Goal: Task Accomplishment & Management: Manage account settings

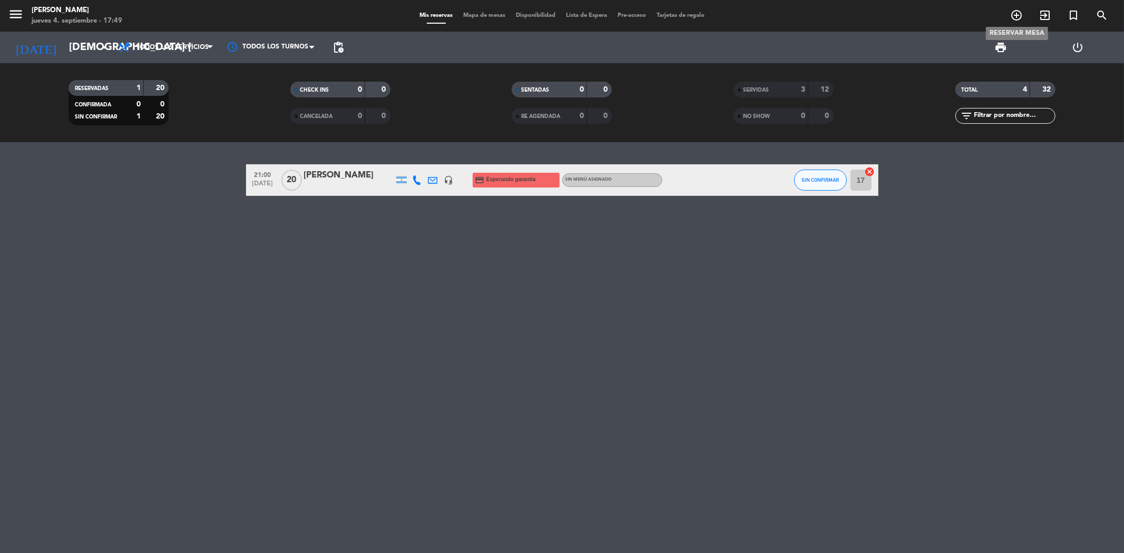
click at [1013, 18] on icon "add_circle_outline" at bounding box center [1016, 15] width 13 height 13
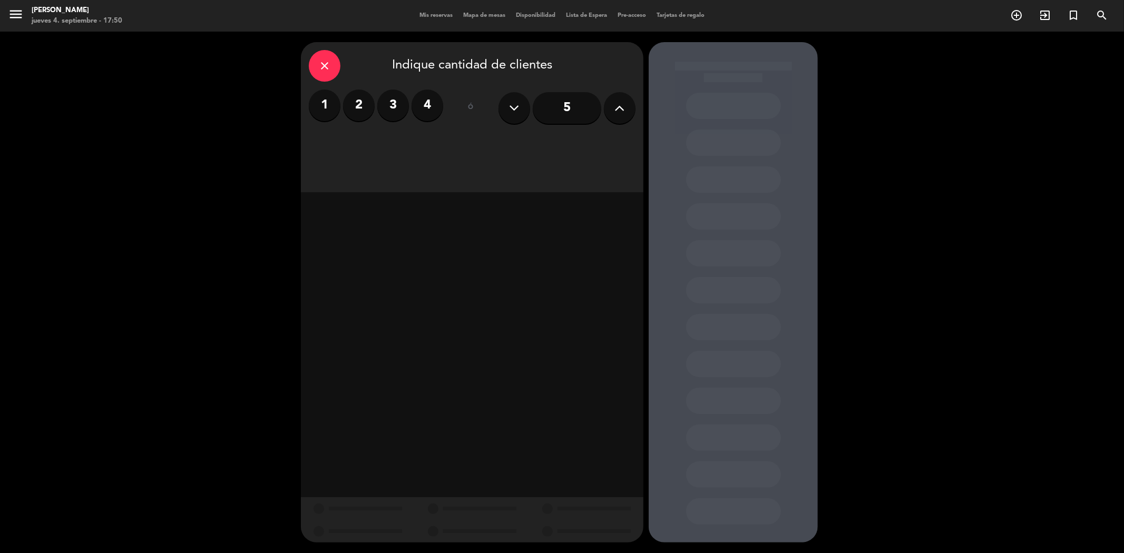
click at [358, 102] on label "2" at bounding box center [359, 106] width 32 height 32
click at [417, 143] on div "Almuerzo" at bounding box center [390, 144] width 162 height 21
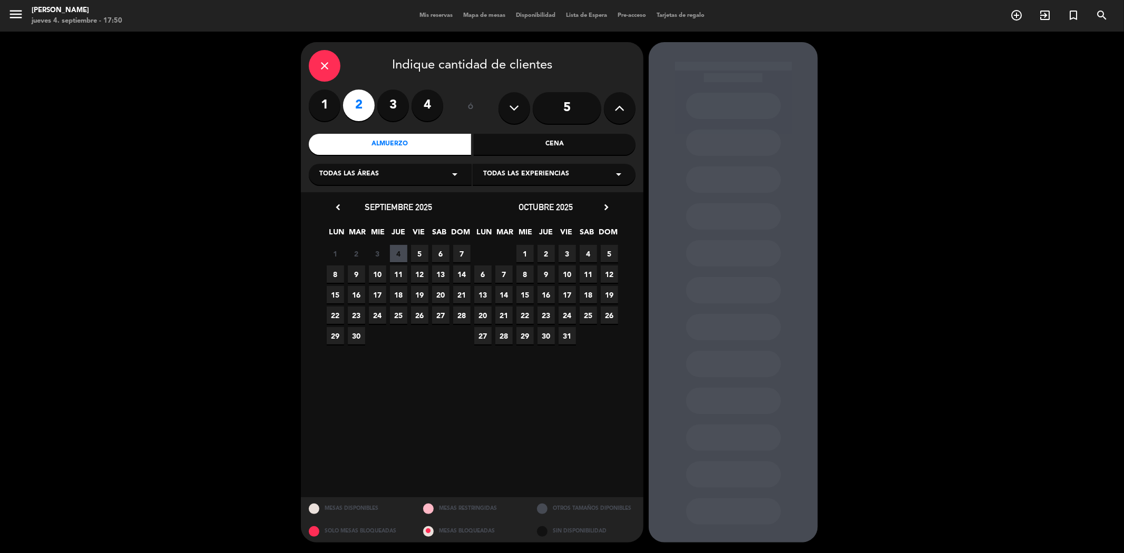
click at [419, 255] on span "5" at bounding box center [419, 253] width 17 height 17
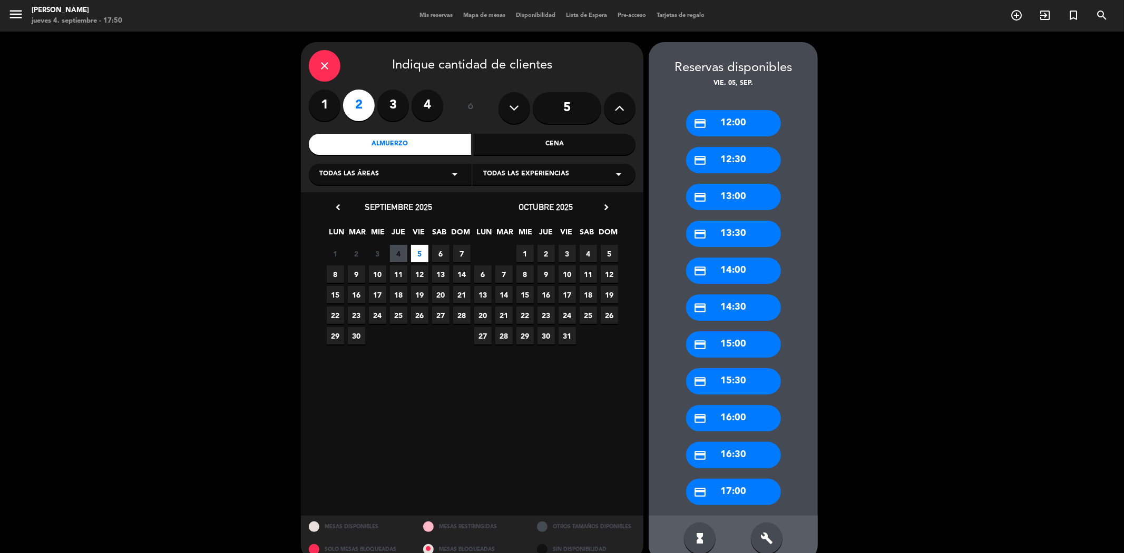
click at [731, 199] on div "credit_card 13:00" at bounding box center [733, 197] width 95 height 26
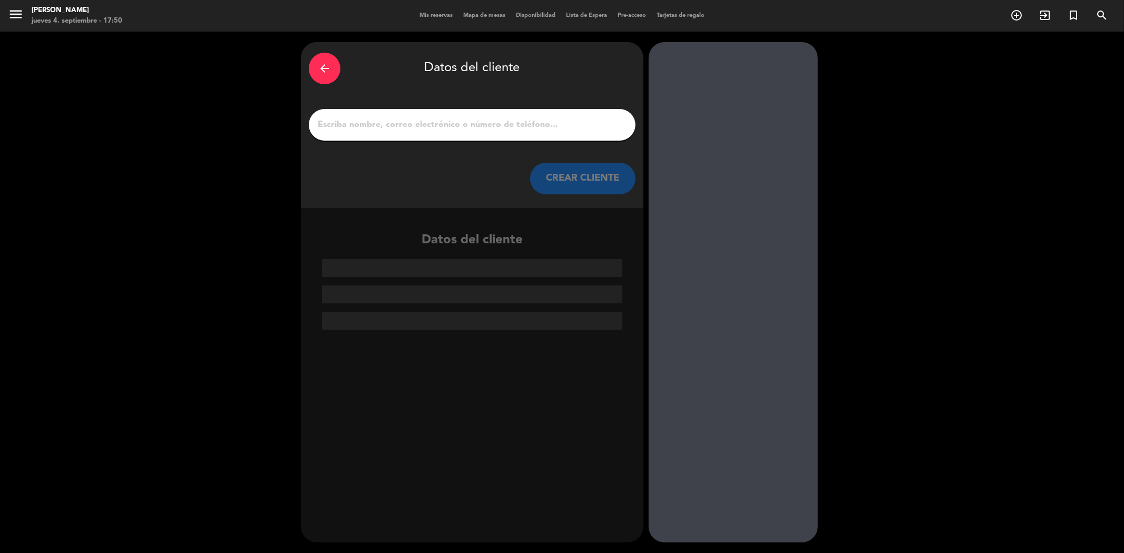
click at [480, 116] on div at bounding box center [472, 125] width 327 height 32
click at [478, 124] on input "1" at bounding box center [472, 124] width 311 height 15
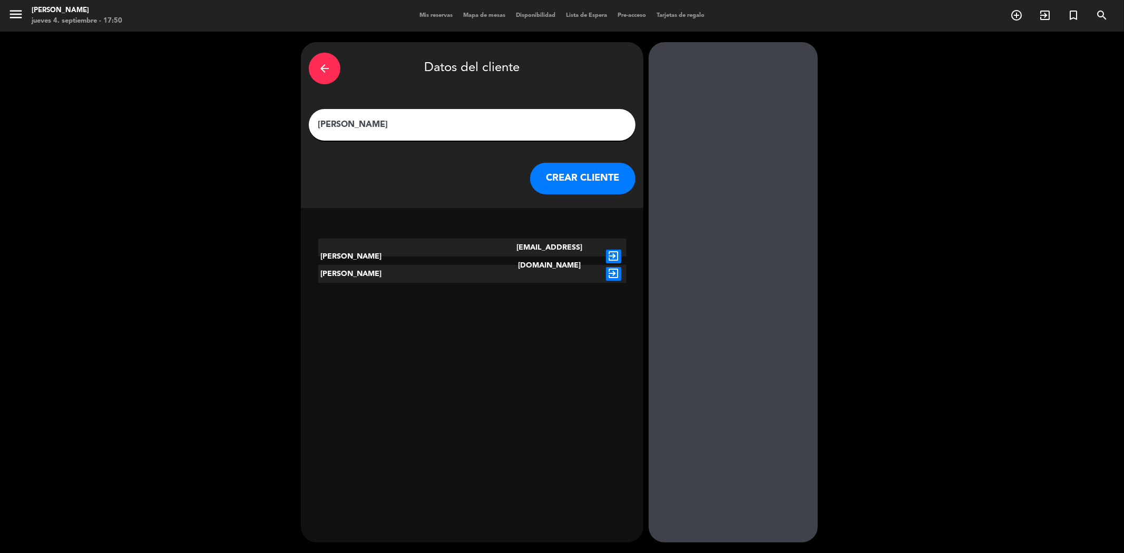
type input "[PERSON_NAME]"
click at [614, 250] on icon "exit_to_app" at bounding box center [613, 257] width 15 height 14
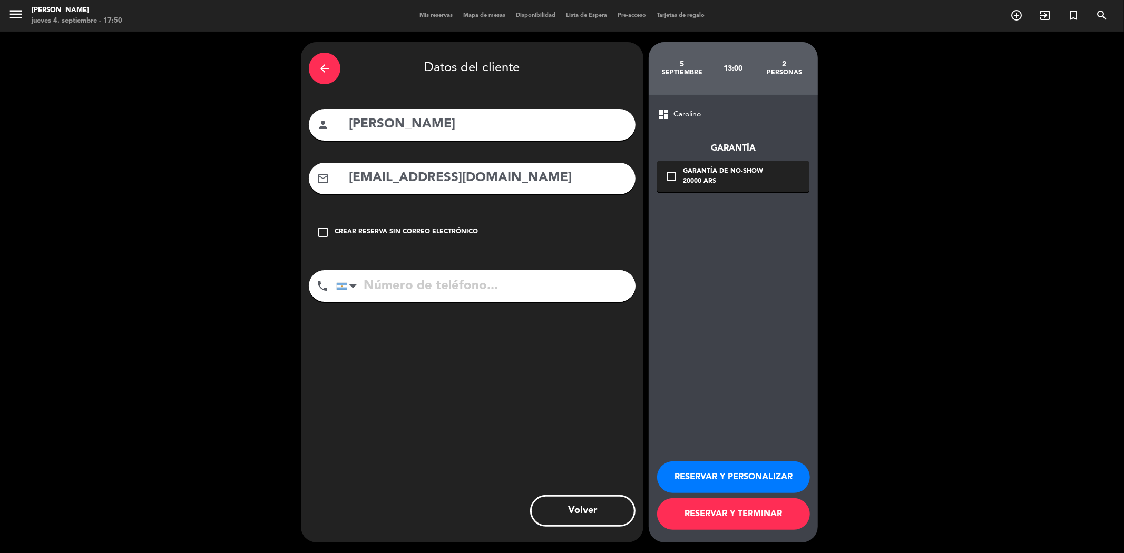
click at [762, 520] on button "RESERVAR Y TERMINAR" at bounding box center [733, 514] width 153 height 32
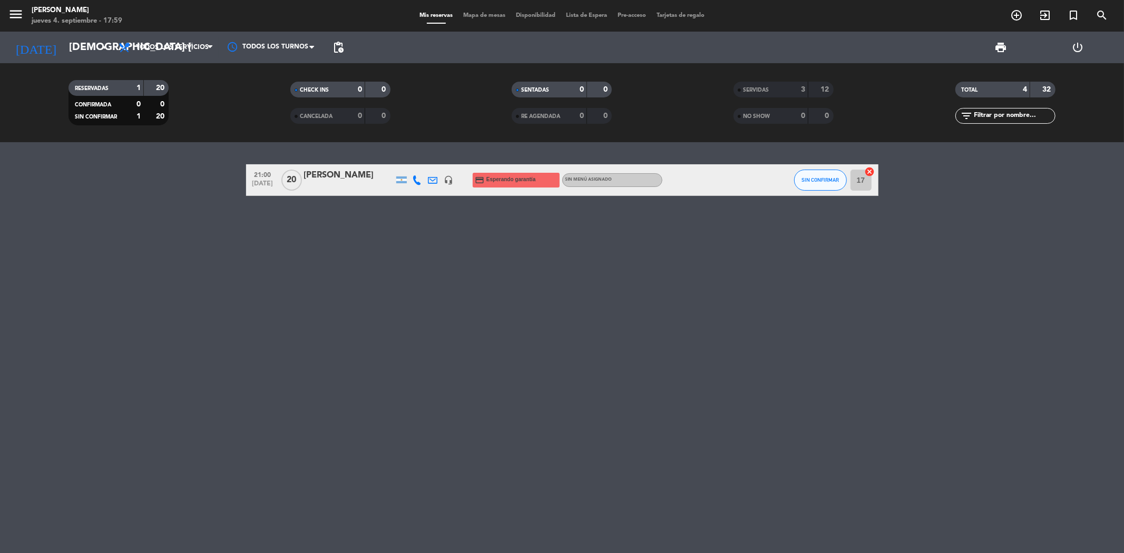
click at [607, 328] on div "21:00 [DATE] [PERSON_NAME] headset_mic credit_card Esperando garantía Sin menú …" at bounding box center [562, 347] width 1124 height 411
click at [533, 456] on div "21:00 [DATE] [PERSON_NAME] headset_mic credit_card Esperando garantía Sin menú …" at bounding box center [562, 347] width 1124 height 411
click at [413, 178] on icon at bounding box center [417, 179] width 9 height 9
click at [399, 272] on div "21:00 [DATE] [PERSON_NAME] [PHONE_NUMBER] Copiar content_paste | headset_mic cr…" at bounding box center [562, 347] width 1124 height 411
click at [339, 46] on span "pending_actions" at bounding box center [338, 47] width 13 height 13
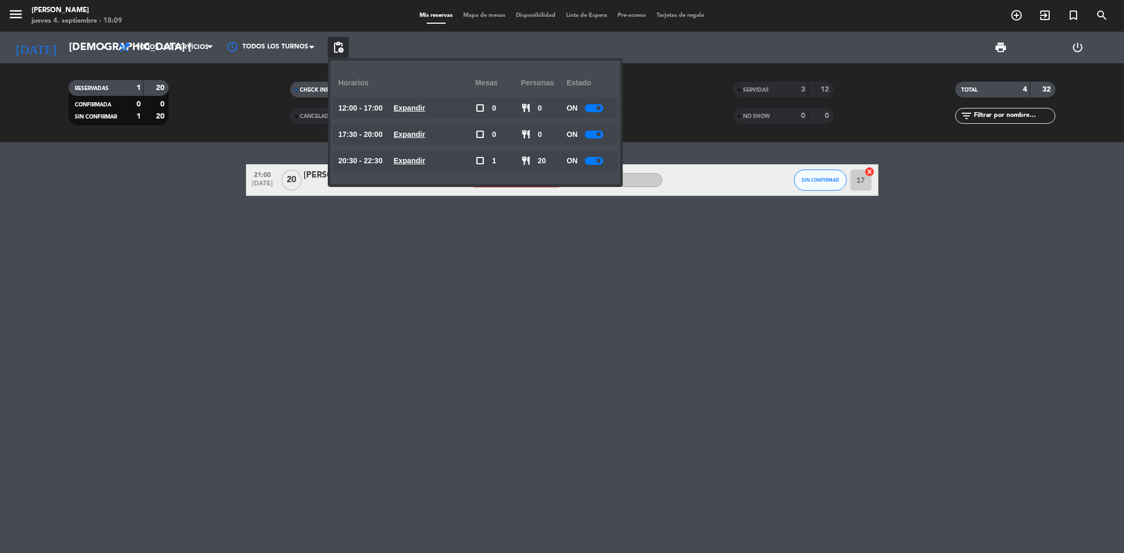
click at [413, 159] on u "Expandir" at bounding box center [410, 160] width 32 height 8
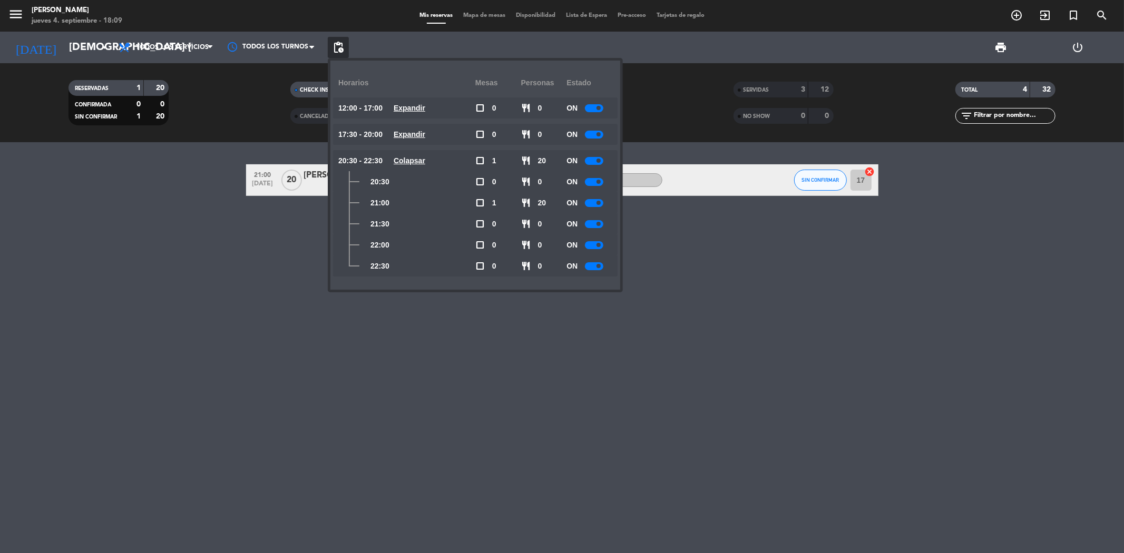
click at [592, 265] on div at bounding box center [594, 266] width 18 height 8
click at [593, 199] on div at bounding box center [594, 203] width 18 height 8
click at [593, 223] on div at bounding box center [594, 224] width 18 height 8
click at [592, 241] on div at bounding box center [594, 245] width 18 height 8
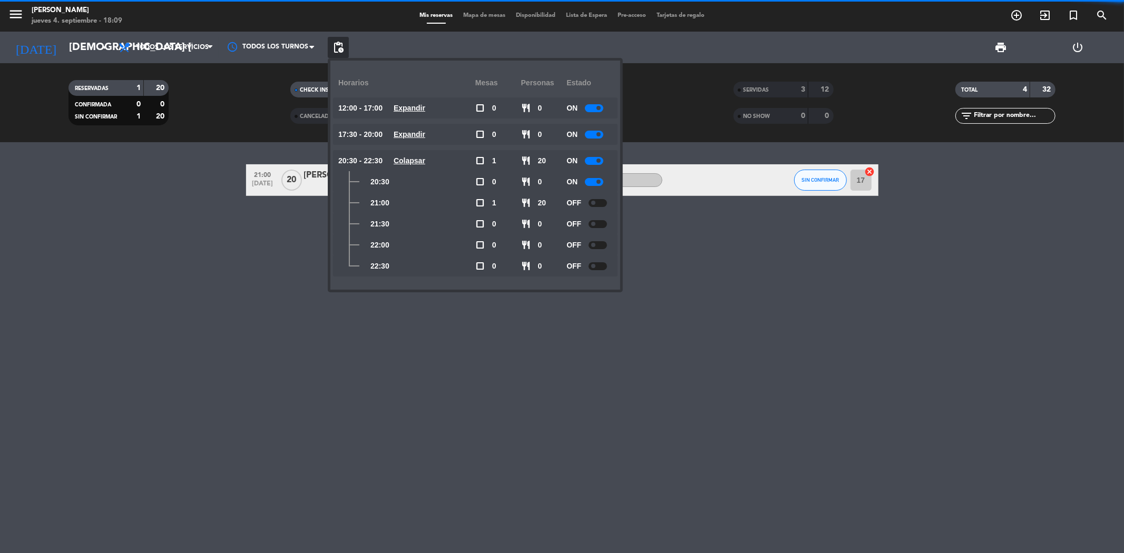
click at [419, 378] on div "21:00 [DATE] [PERSON_NAME] headset_mic credit_card Esperando garantía Sin menú …" at bounding box center [562, 347] width 1124 height 411
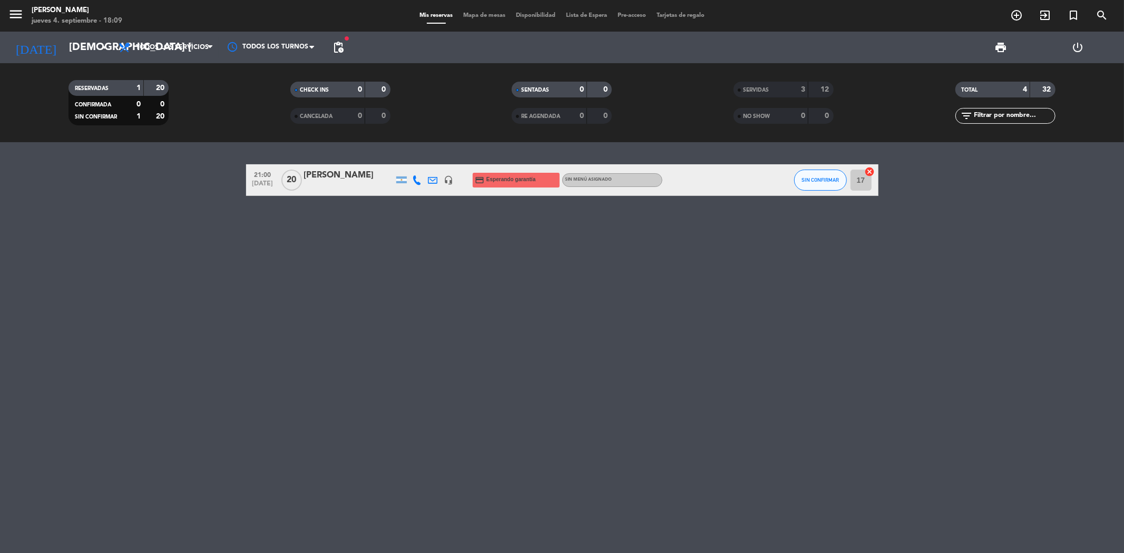
click at [141, 229] on div "21:00 [DATE] [PERSON_NAME] headset_mic credit_card Esperando garantía Sin menú …" at bounding box center [562, 347] width 1124 height 411
click at [102, 46] on icon "arrow_drop_down" at bounding box center [104, 47] width 13 height 13
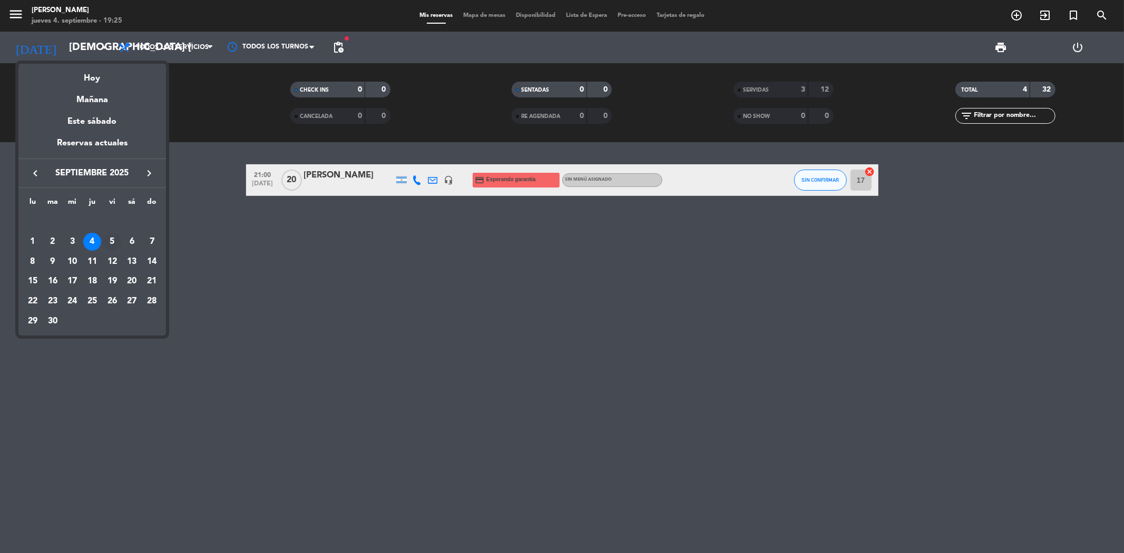
click at [112, 244] on div "5" at bounding box center [112, 242] width 18 height 18
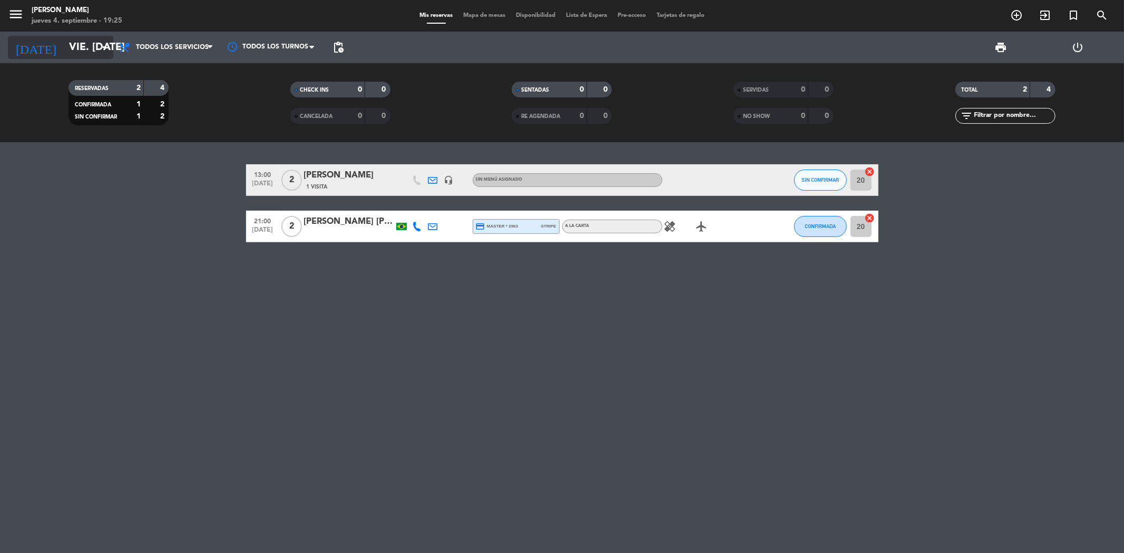
click at [99, 48] on icon "arrow_drop_down" at bounding box center [104, 47] width 13 height 13
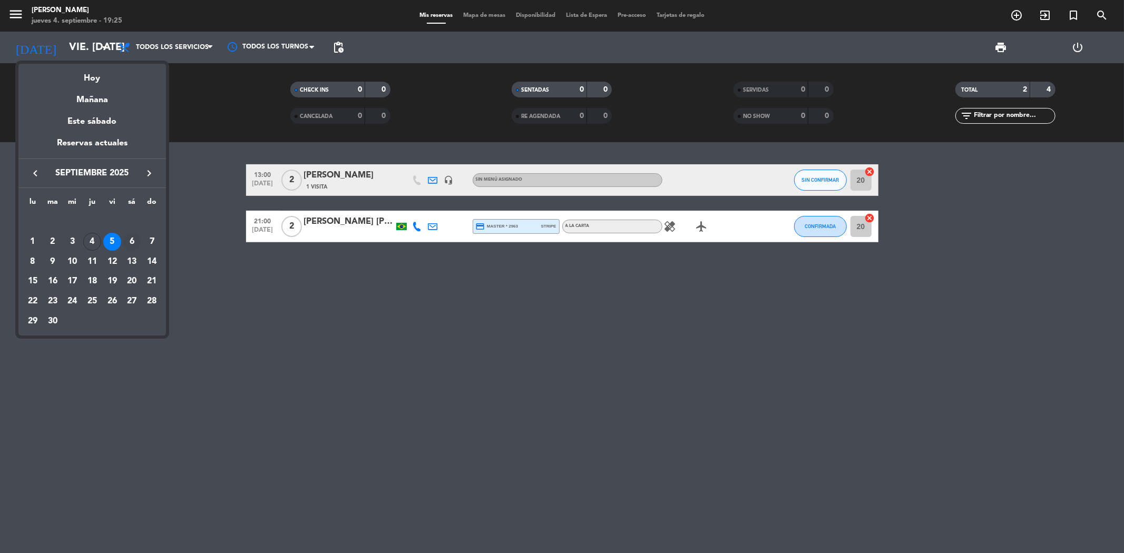
click at [130, 243] on div "6" at bounding box center [132, 242] width 18 height 18
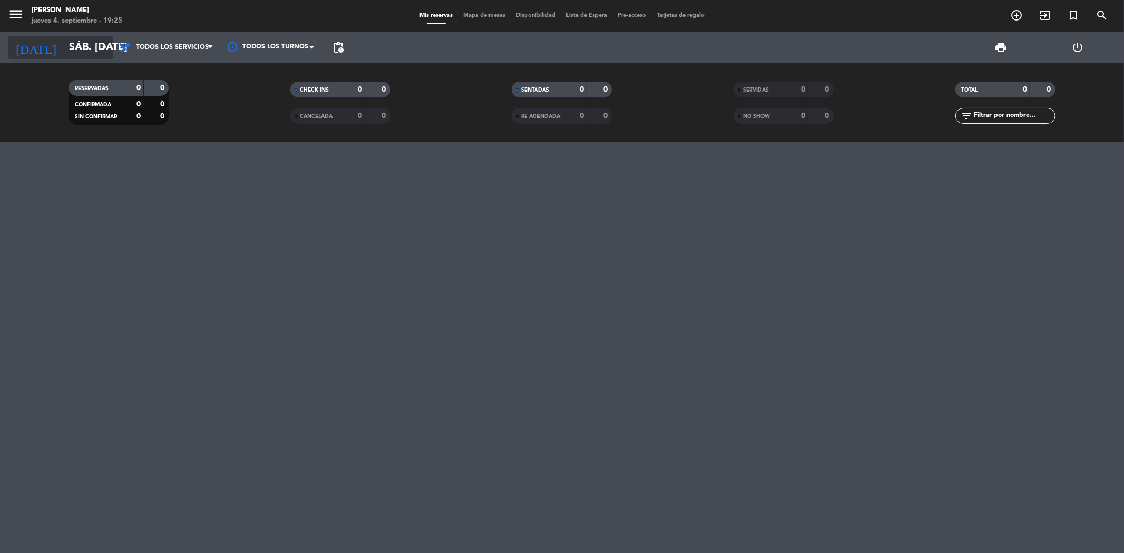
click at [105, 47] on icon "arrow_drop_down" at bounding box center [104, 47] width 13 height 13
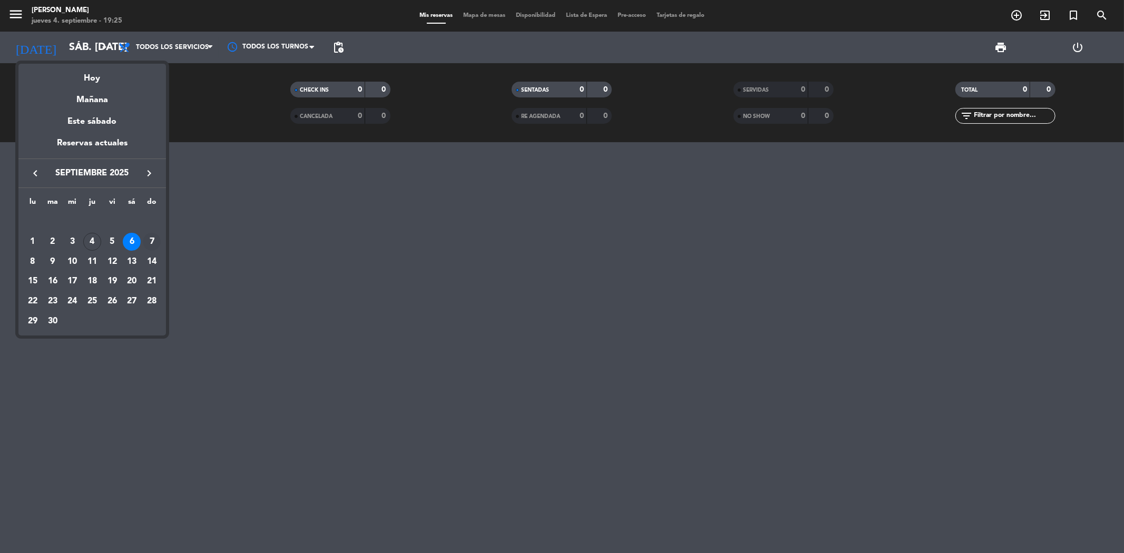
click at [152, 239] on div "7" at bounding box center [152, 242] width 18 height 18
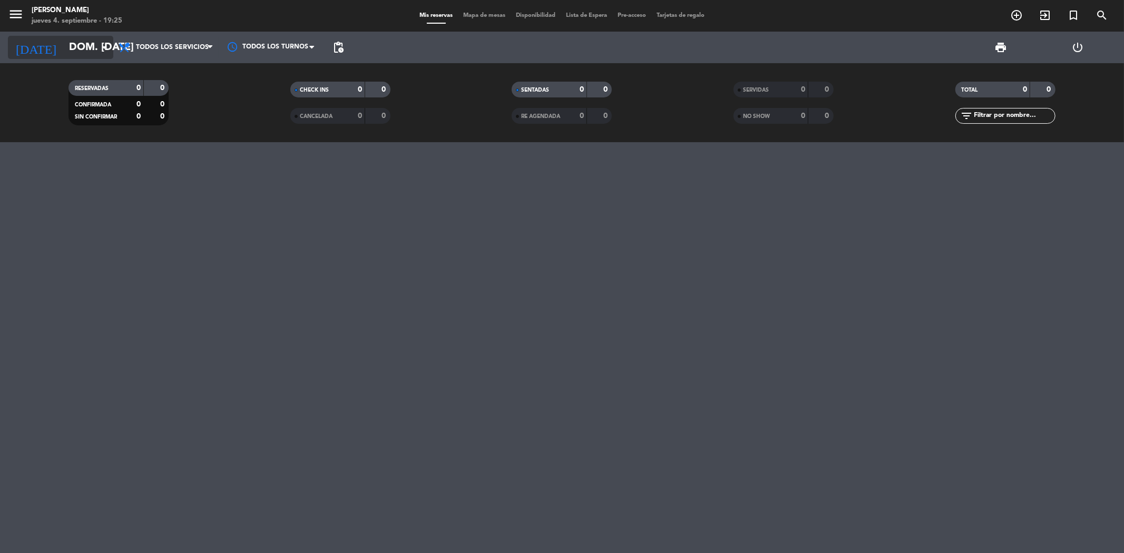
click at [102, 42] on icon "arrow_drop_down" at bounding box center [104, 47] width 13 height 13
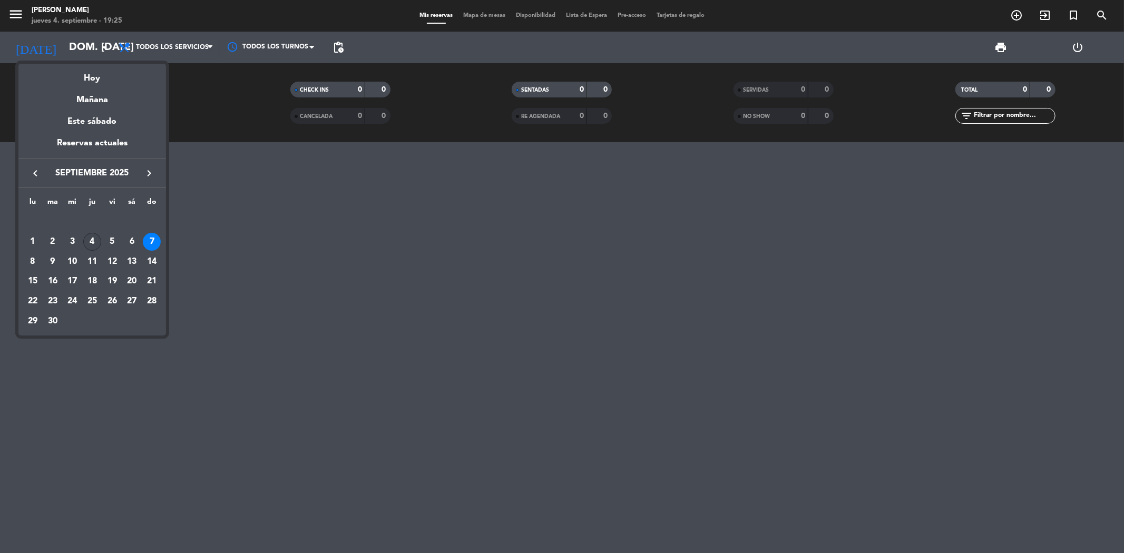
click at [91, 242] on div "4" at bounding box center [92, 242] width 18 height 18
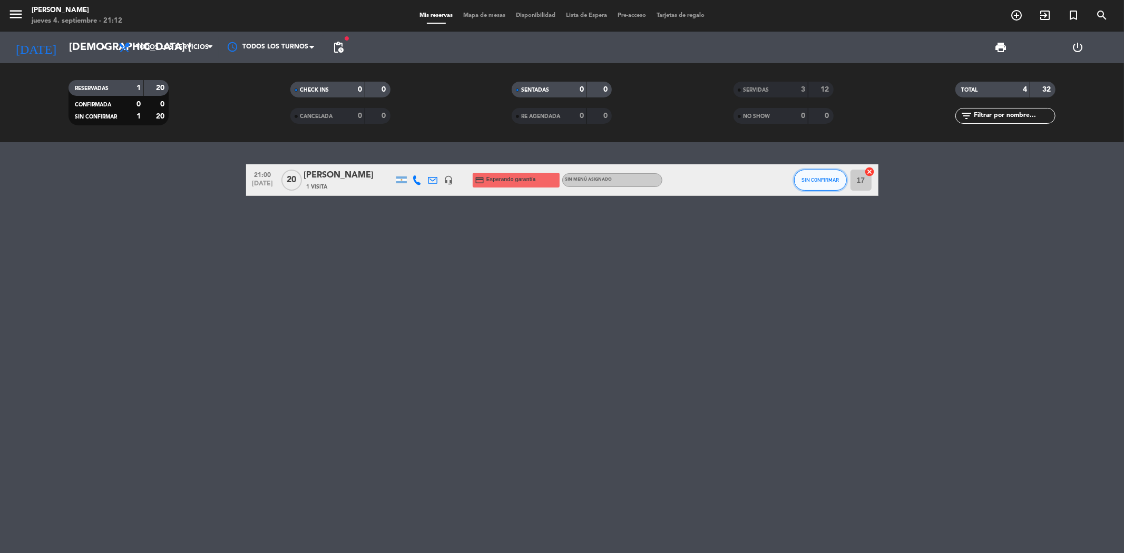
click at [825, 181] on span "SIN CONFIRMAR" at bounding box center [819, 180] width 37 height 6
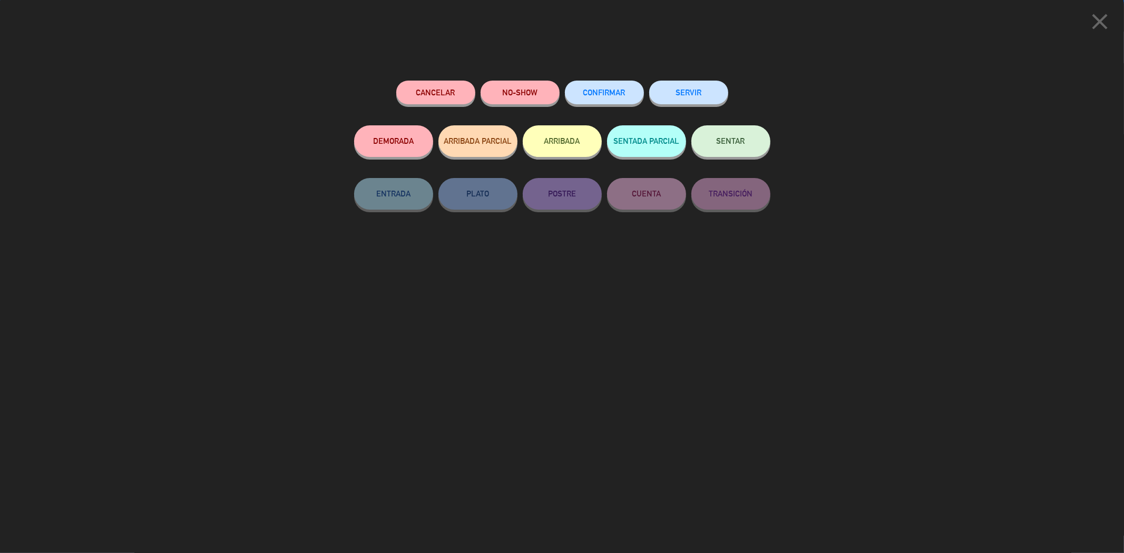
click at [686, 92] on button "SERVIR" at bounding box center [688, 93] width 79 height 24
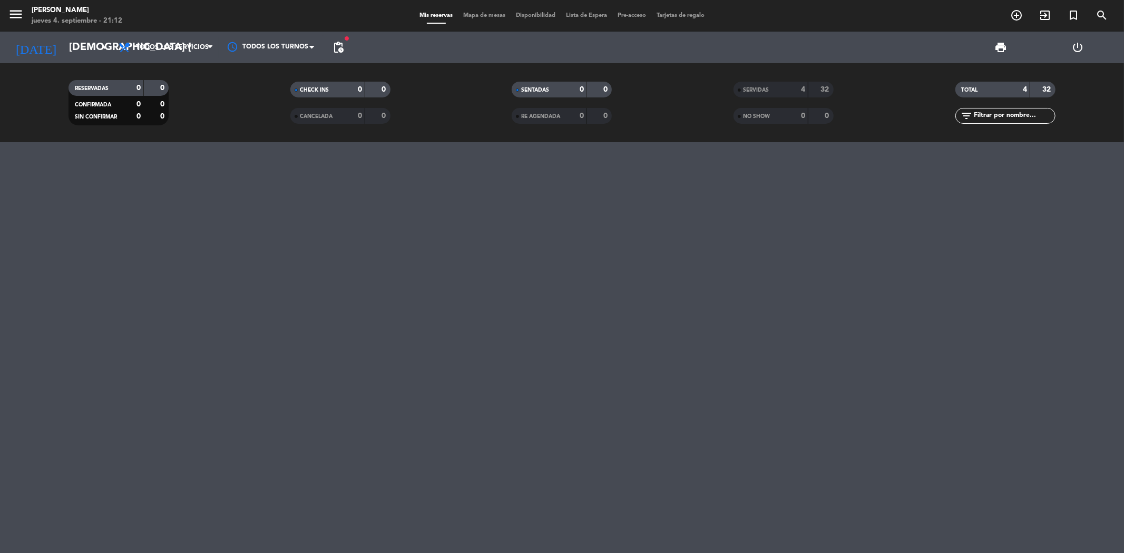
click at [345, 46] on span "pending_actions" at bounding box center [338, 47] width 21 height 21
click at [336, 46] on span "pending_actions" at bounding box center [338, 47] width 13 height 13
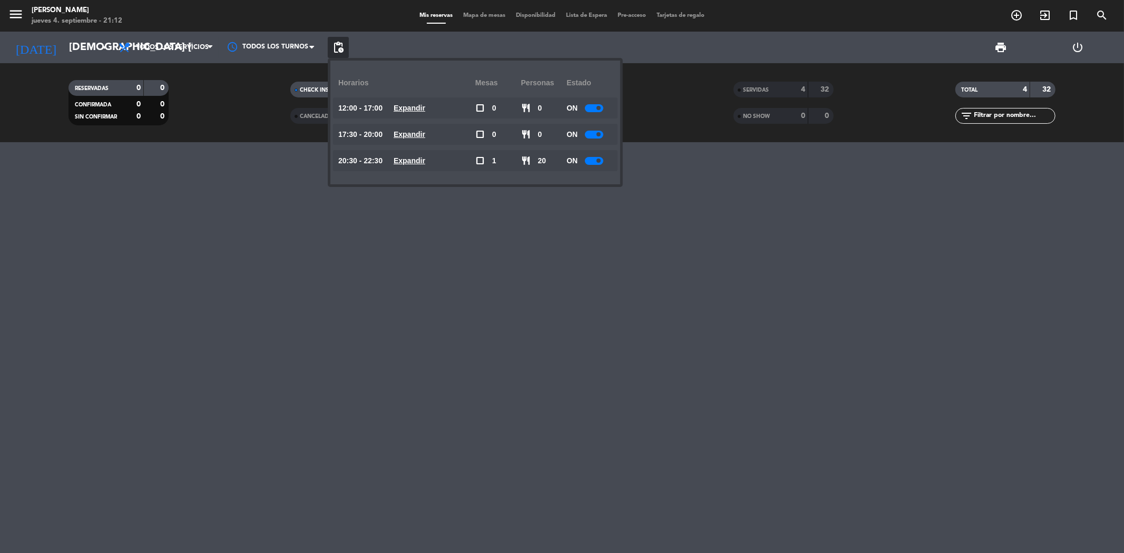
click at [414, 164] on u "Expandir" at bounding box center [410, 160] width 32 height 8
click at [599, 204] on div at bounding box center [598, 203] width 18 height 8
click at [473, 395] on div at bounding box center [562, 347] width 1124 height 411
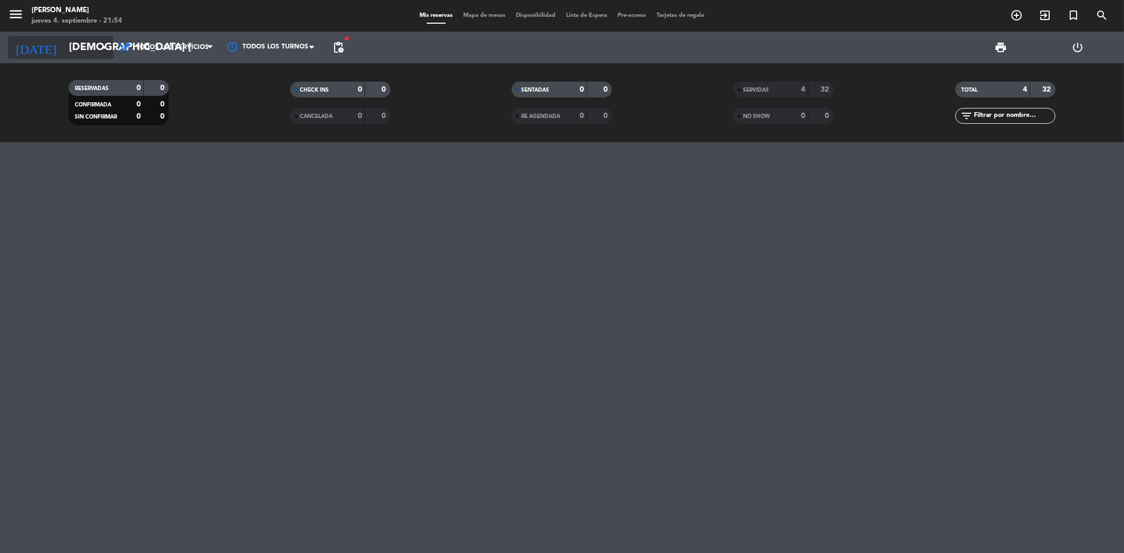
click at [100, 45] on icon "arrow_drop_down" at bounding box center [104, 47] width 13 height 13
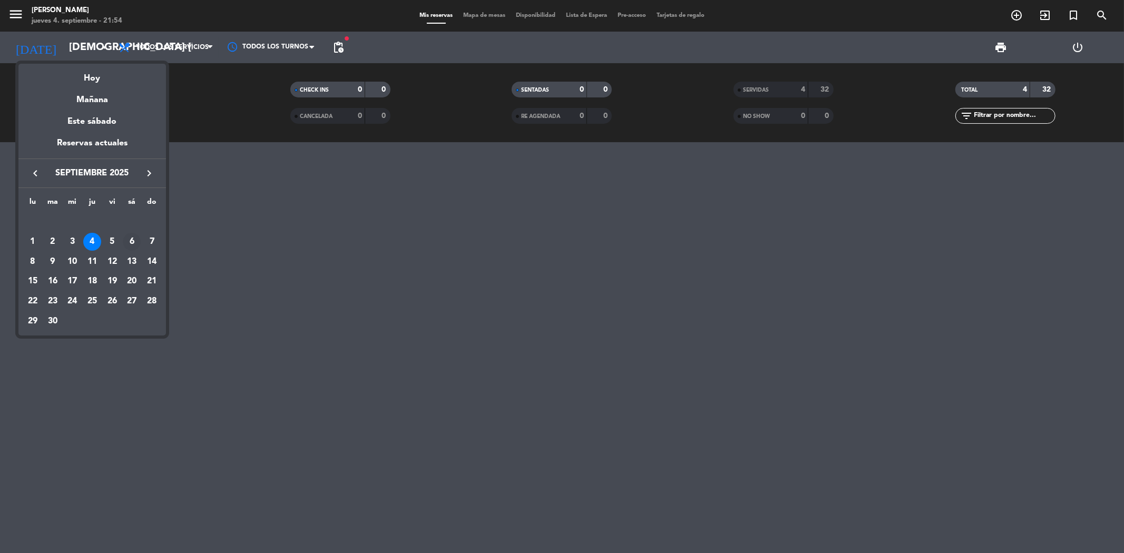
click at [133, 240] on div "6" at bounding box center [132, 242] width 18 height 18
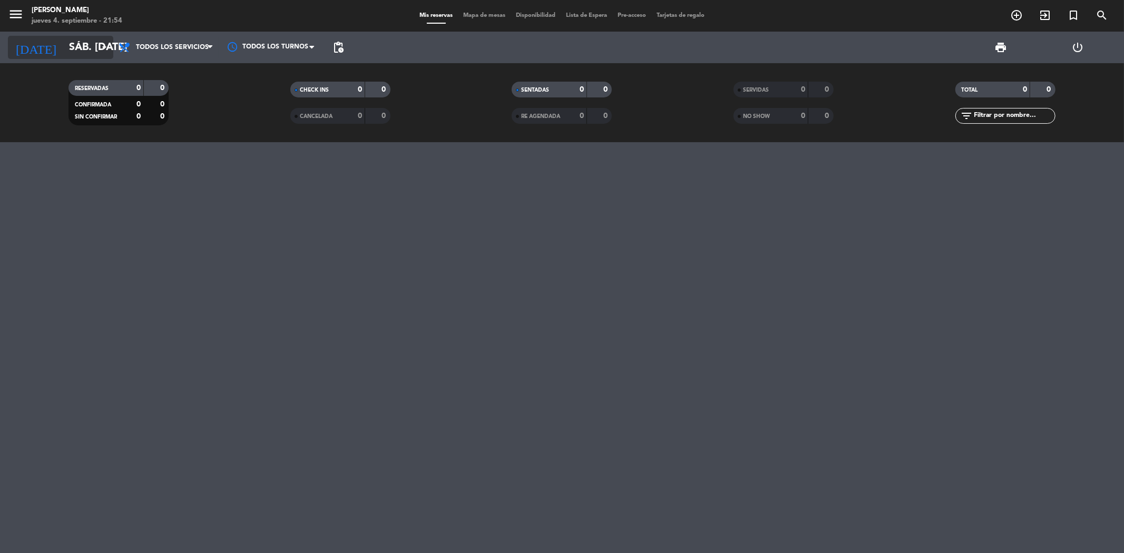
click at [99, 49] on icon "arrow_drop_down" at bounding box center [104, 47] width 13 height 13
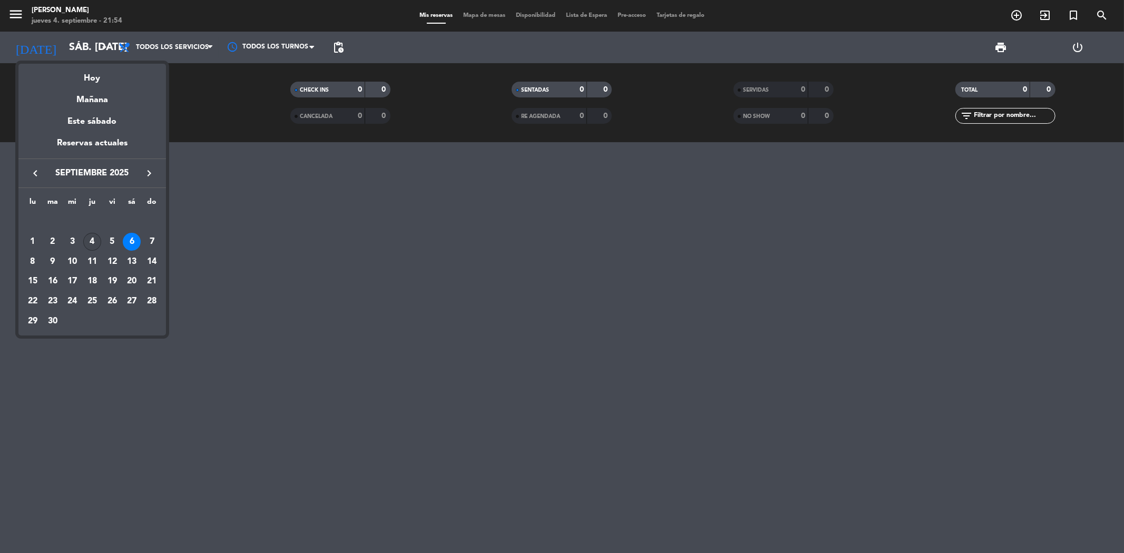
click at [97, 238] on div "4" at bounding box center [92, 242] width 18 height 18
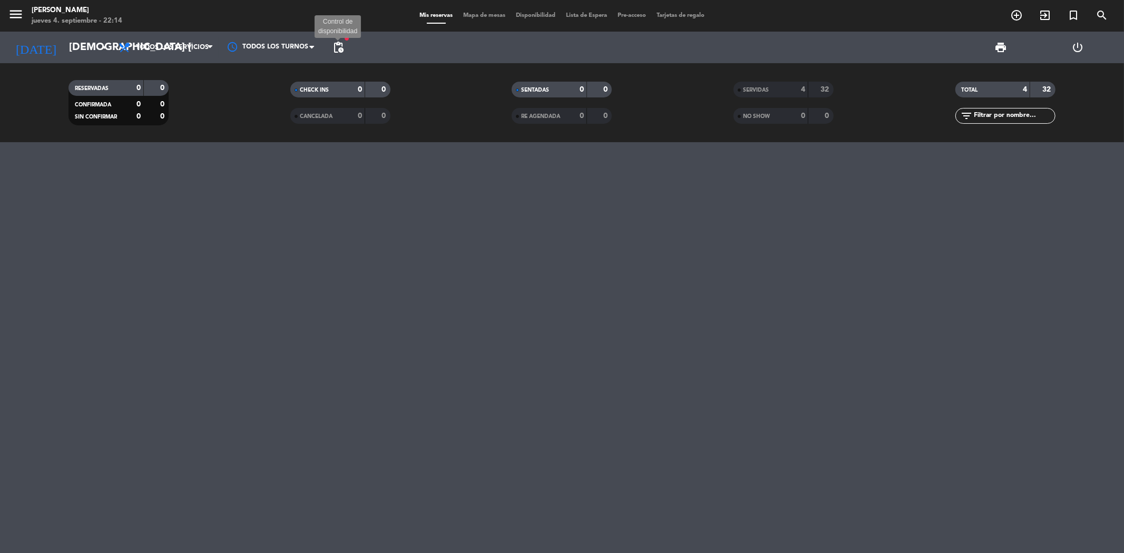
click at [339, 44] on span "pending_actions" at bounding box center [338, 47] width 13 height 13
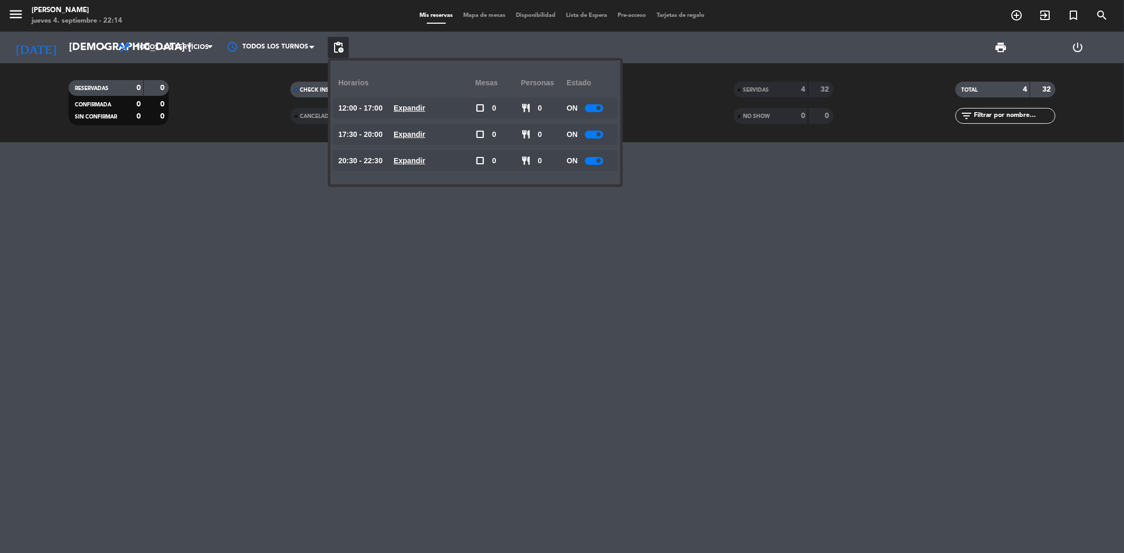
click at [425, 157] on u "Expandir" at bounding box center [410, 160] width 32 height 8
click at [603, 220] on div at bounding box center [598, 224] width 18 height 8
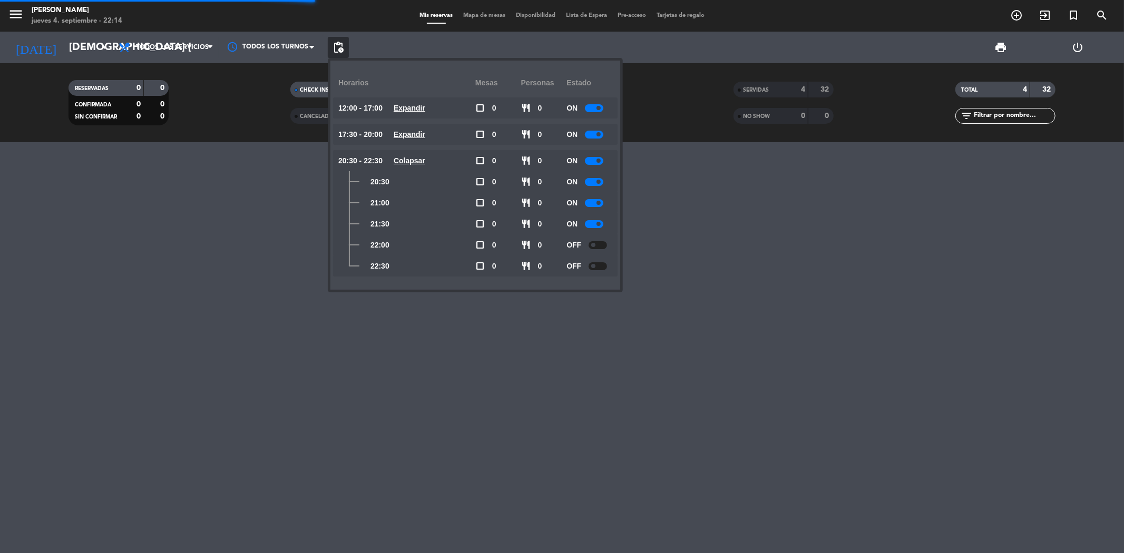
click at [597, 246] on div at bounding box center [598, 245] width 18 height 8
click at [455, 390] on div at bounding box center [562, 347] width 1124 height 411
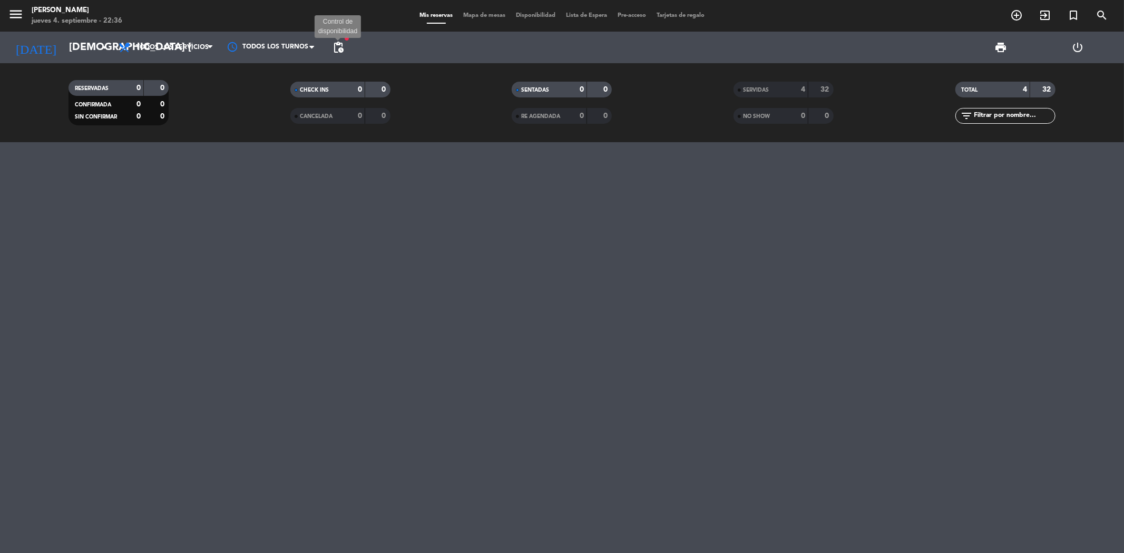
click at [336, 50] on span "pending_actions" at bounding box center [338, 47] width 13 height 13
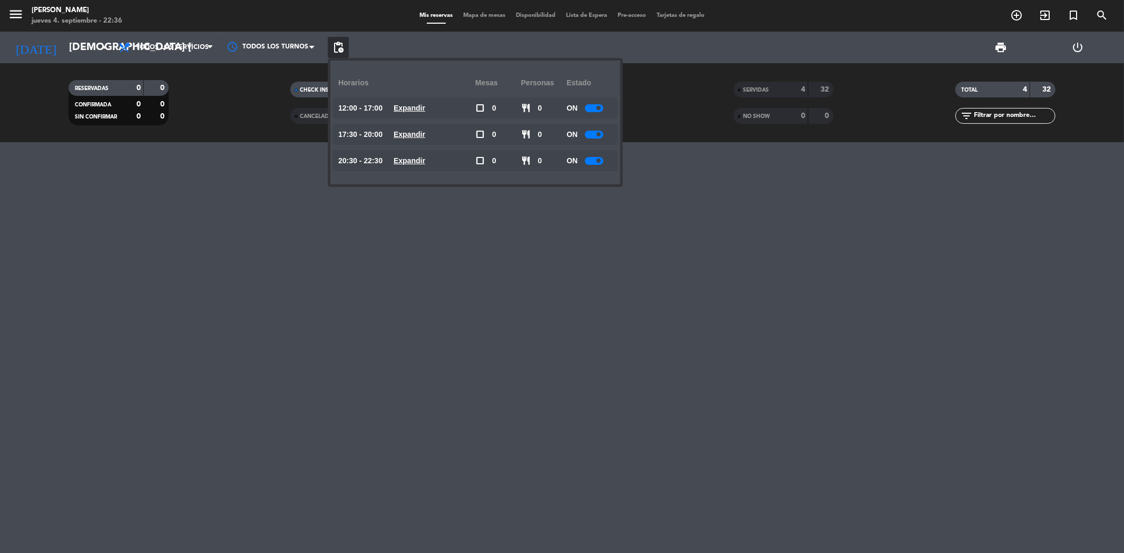
click at [413, 161] on u "Expandir" at bounding box center [410, 160] width 32 height 8
click at [599, 265] on div at bounding box center [598, 266] width 18 height 8
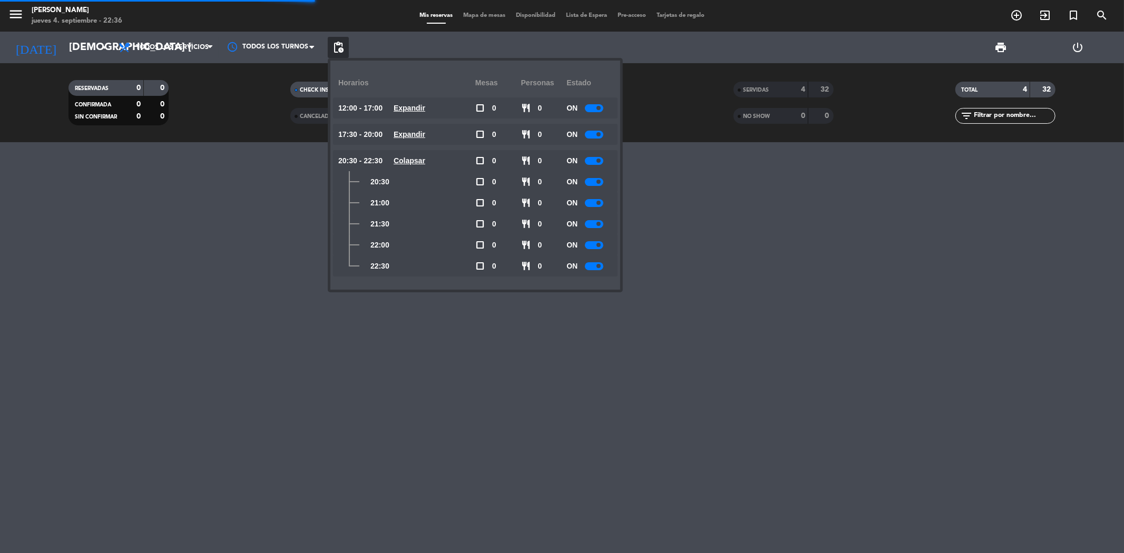
click at [482, 341] on div at bounding box center [562, 347] width 1124 height 411
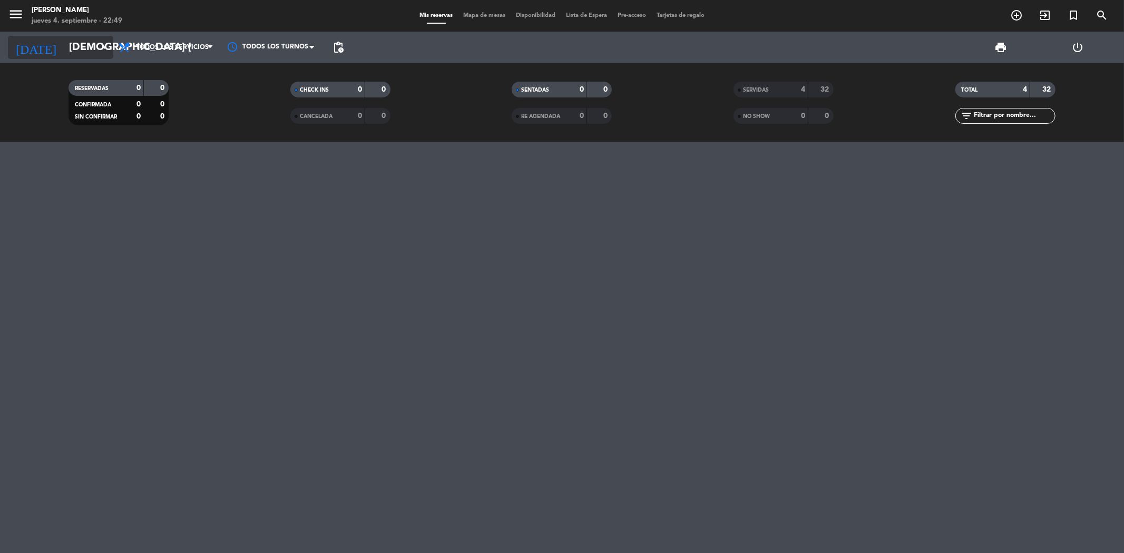
click at [99, 50] on icon "arrow_drop_down" at bounding box center [104, 47] width 13 height 13
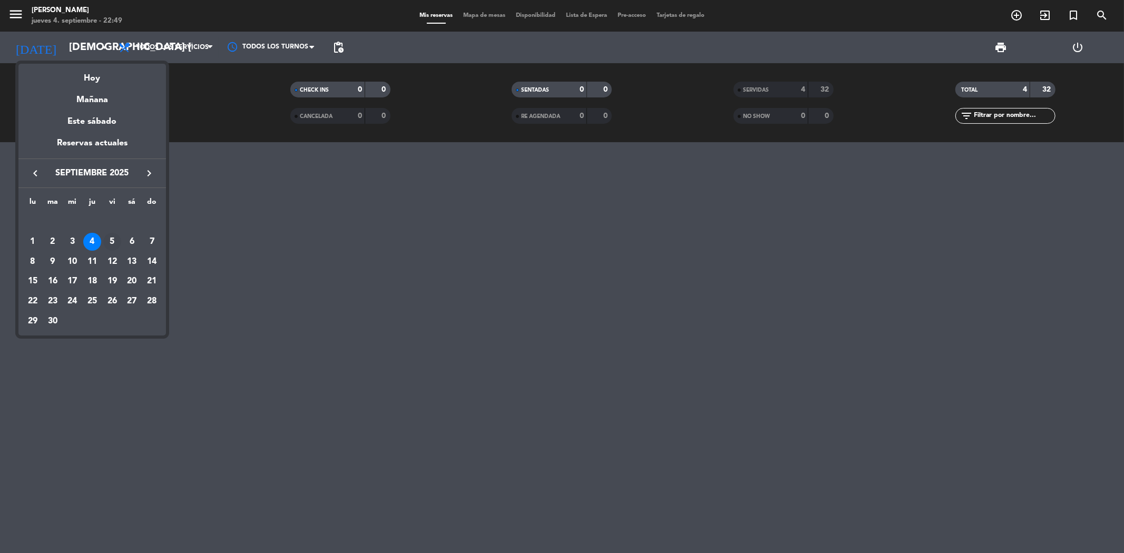
click at [109, 240] on div "5" at bounding box center [112, 242] width 18 height 18
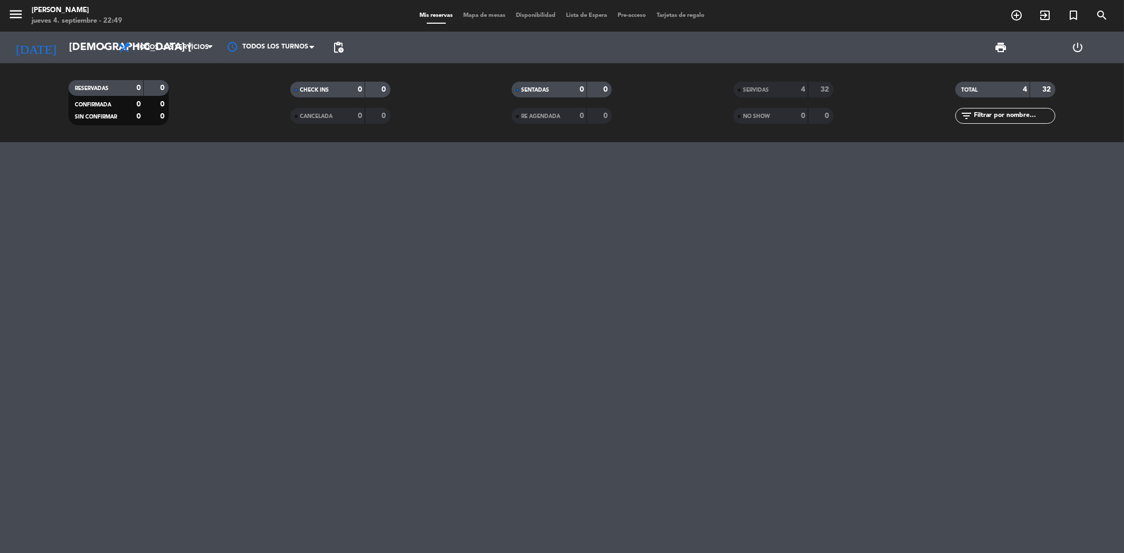
type input "vie. [DATE]"
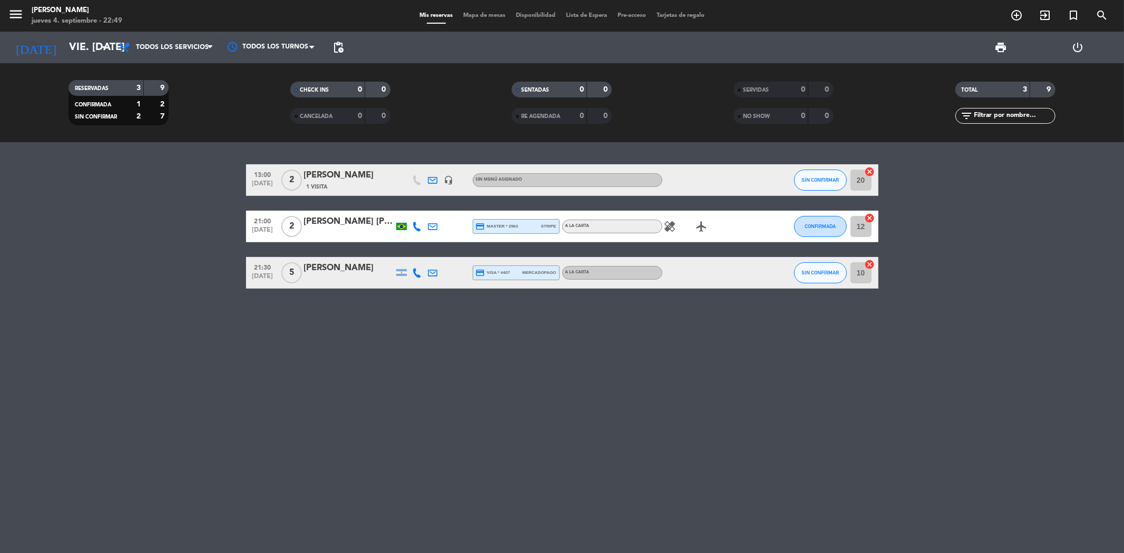
click at [666, 229] on icon "healing" at bounding box center [670, 226] width 13 height 13
click at [524, 407] on div "13:00 [DATE] 2 [PERSON_NAME] 1 Visita headset_mic Sin menú asignado SIN CONFIRM…" at bounding box center [562, 347] width 1124 height 411
